Goal: Task Accomplishment & Management: Manage account settings

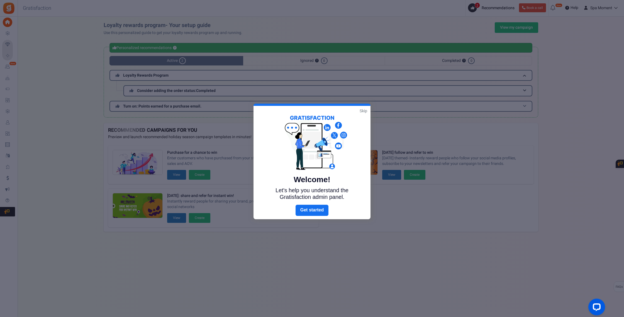
click at [363, 109] on link "Skip" at bounding box center [364, 111] width 8 height 6
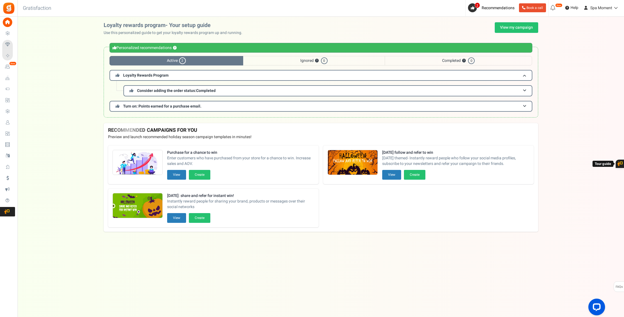
click at [0, 0] on span "Users" at bounding box center [0, 0] width 0 height 0
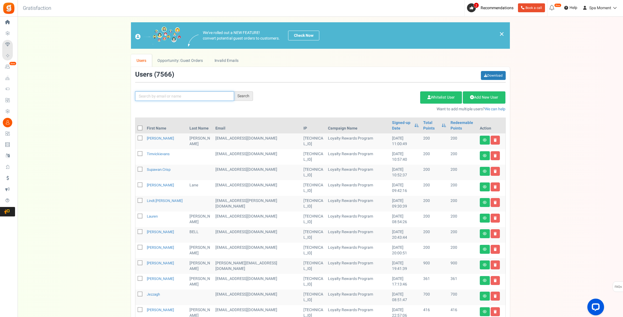
click at [166, 98] on input "text" at bounding box center [184, 95] width 99 height 9
type input "[PERSON_NAME]"
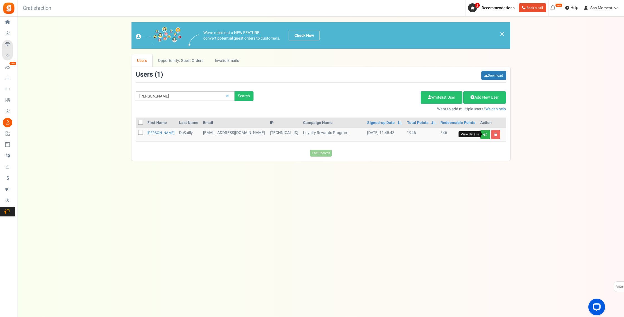
click at [483, 133] on icon at bounding box center [485, 134] width 4 height 3
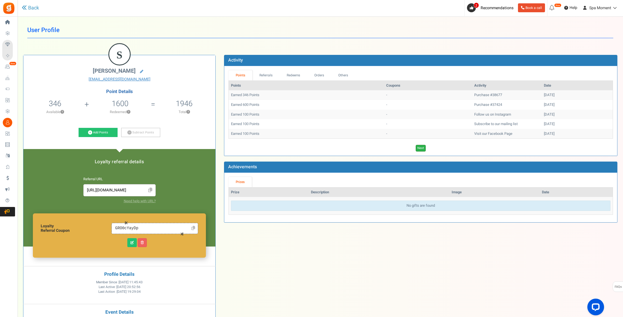
click at [420, 147] on link "Next" at bounding box center [420, 148] width 10 height 7
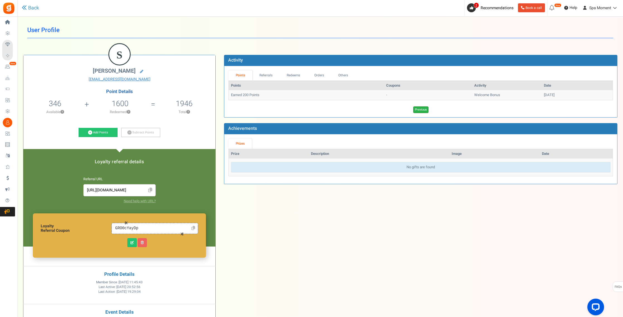
click at [422, 111] on link "Previous" at bounding box center [420, 109] width 15 height 7
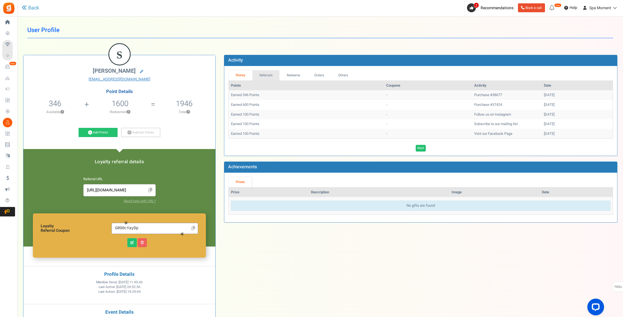
click at [263, 75] on link "Referrals" at bounding box center [265, 75] width 27 height 10
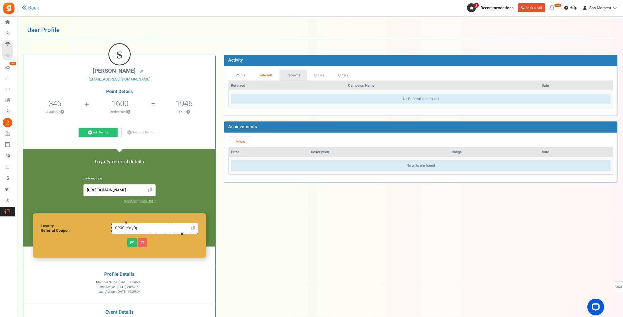
click at [289, 75] on link "Redeems" at bounding box center [293, 75] width 28 height 10
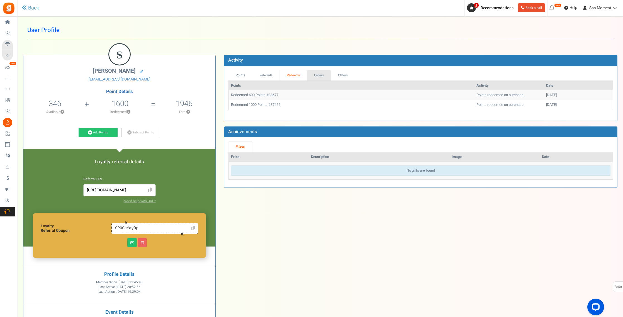
click at [321, 75] on link "Orders" at bounding box center [319, 75] width 24 height 10
click at [234, 76] on link "Points" at bounding box center [240, 75] width 24 height 10
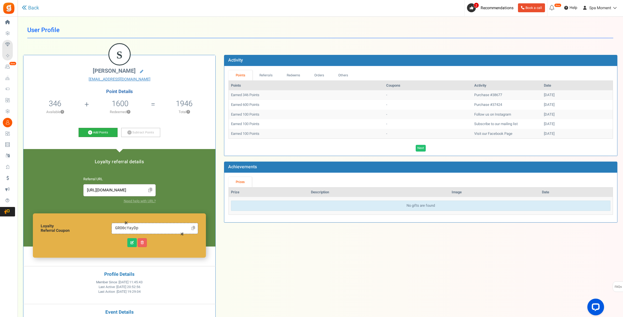
click at [99, 132] on link "Add Points" at bounding box center [98, 132] width 39 height 9
